Goal: Information Seeking & Learning: Learn about a topic

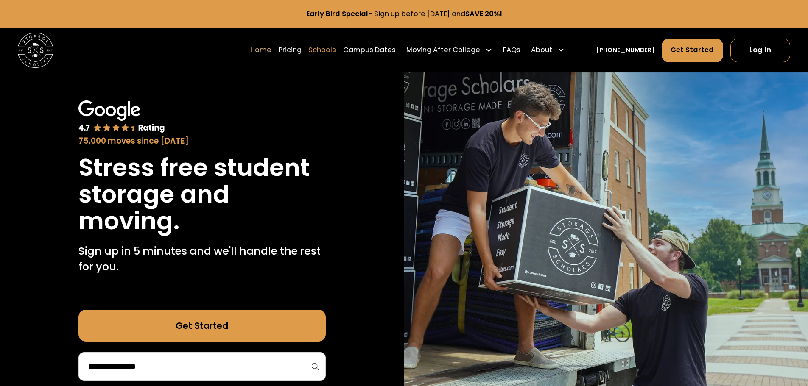
click at [336, 51] on link "Schools" at bounding box center [322, 50] width 28 height 25
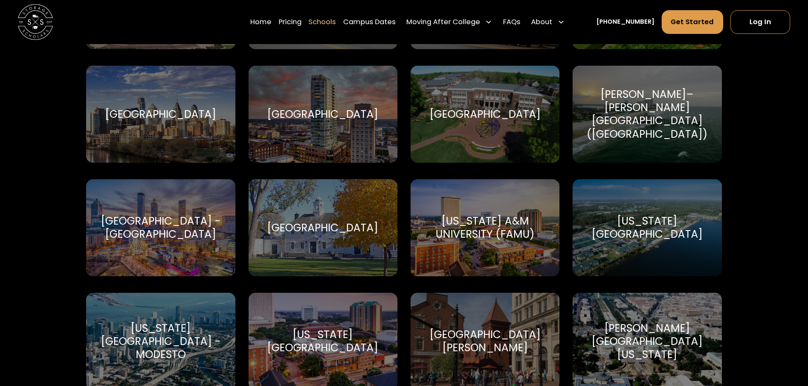
scroll to position [1552, 0]
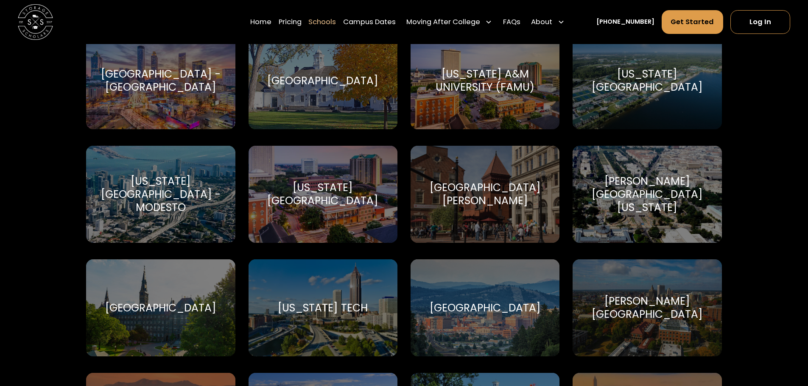
click at [505, 205] on div "[GEOGRAPHIC_DATA][PERSON_NAME]" at bounding box center [485, 194] width 128 height 26
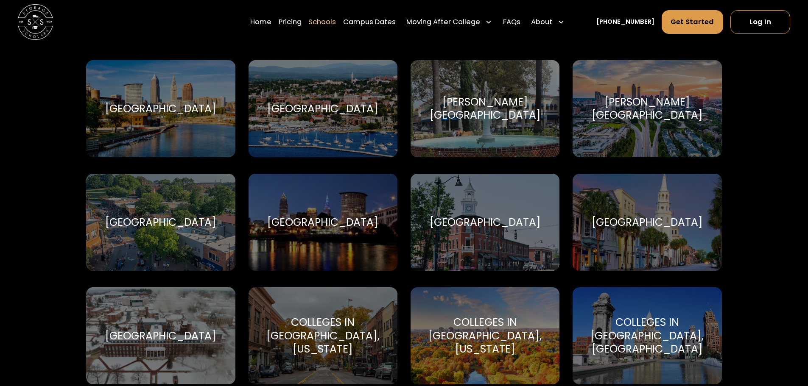
scroll to position [842, 0]
click at [300, 20] on link "Pricing" at bounding box center [290, 22] width 23 height 25
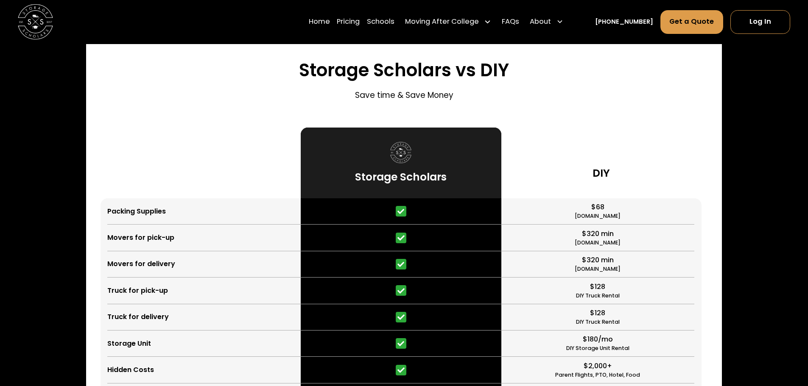
scroll to position [2045, 0]
